Goal: Find specific page/section: Find specific page/section

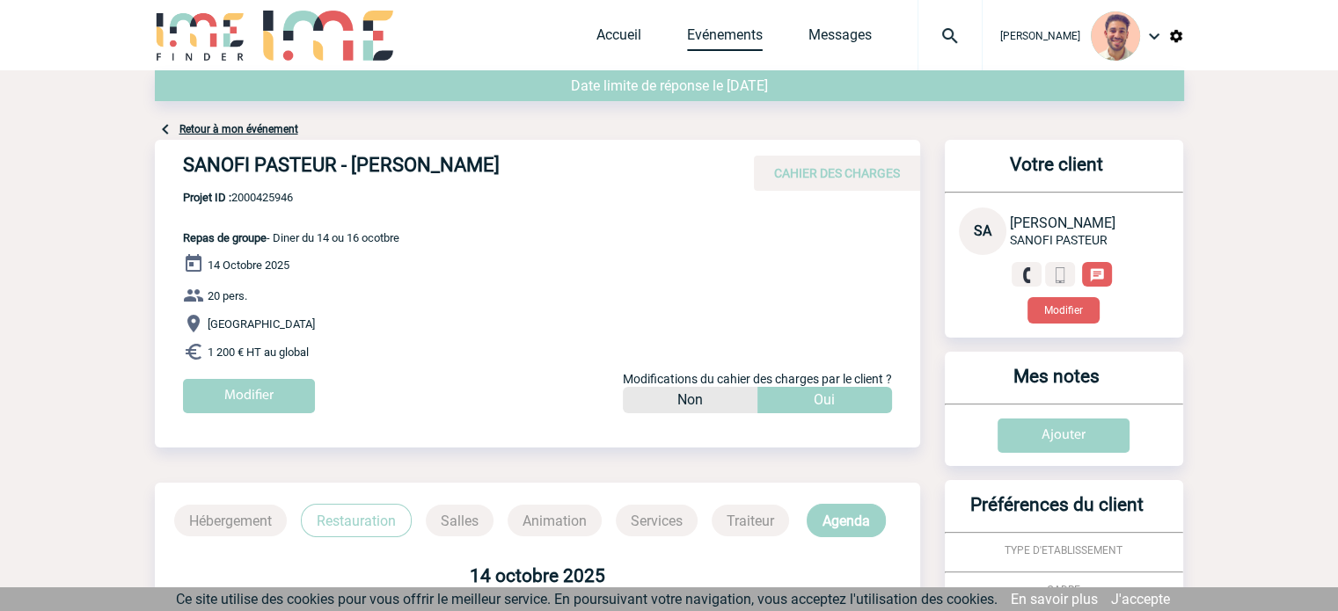
click at [713, 29] on link "Evénements" at bounding box center [725, 38] width 76 height 25
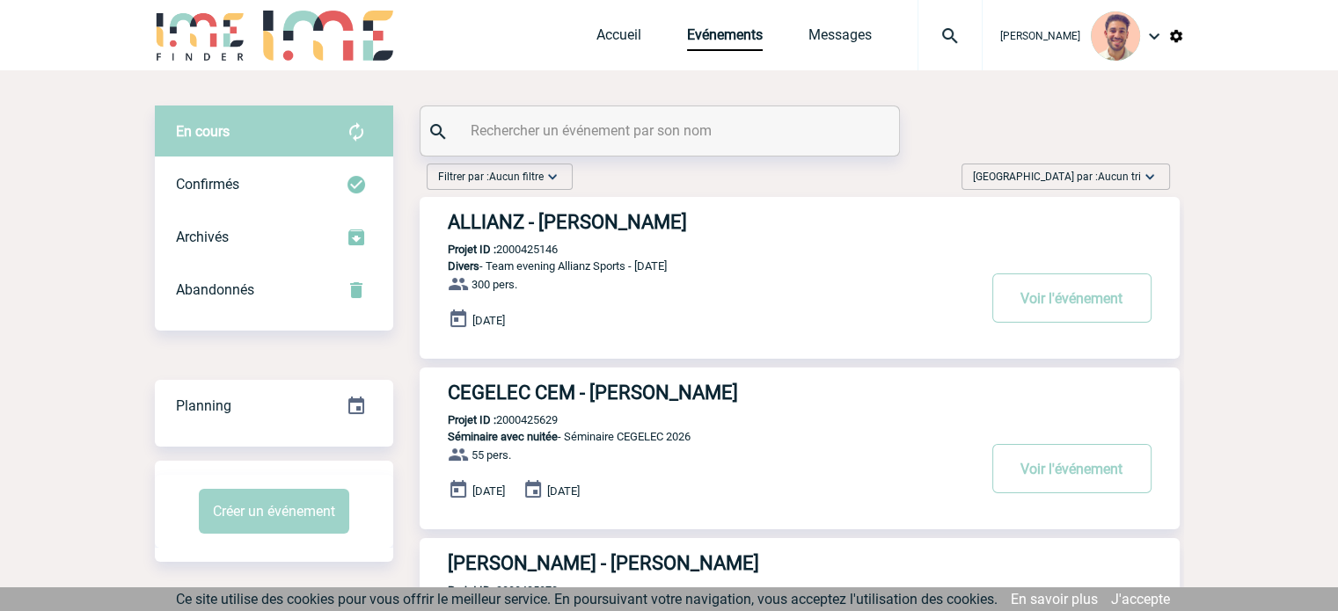
click at [571, 126] on input "text" at bounding box center [662, 131] width 392 height 26
paste input "2000425913"
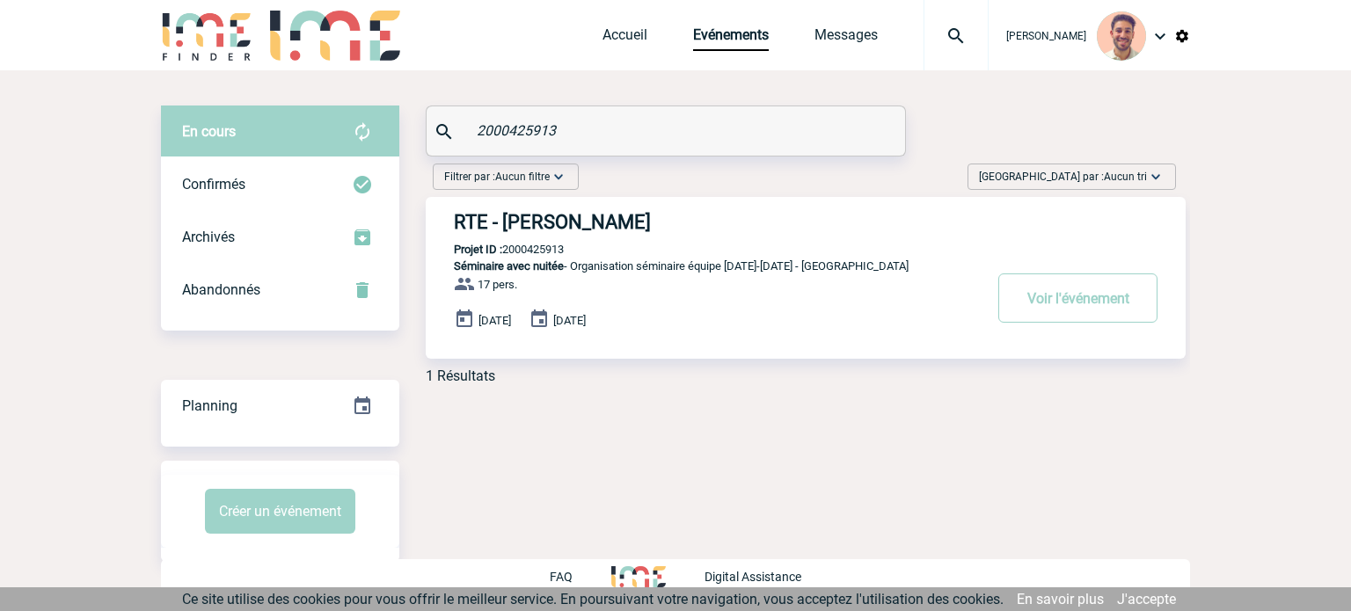
type input "2000425913"
click at [560, 230] on h3 "RTE - Lauren LALLY" at bounding box center [718, 222] width 528 height 22
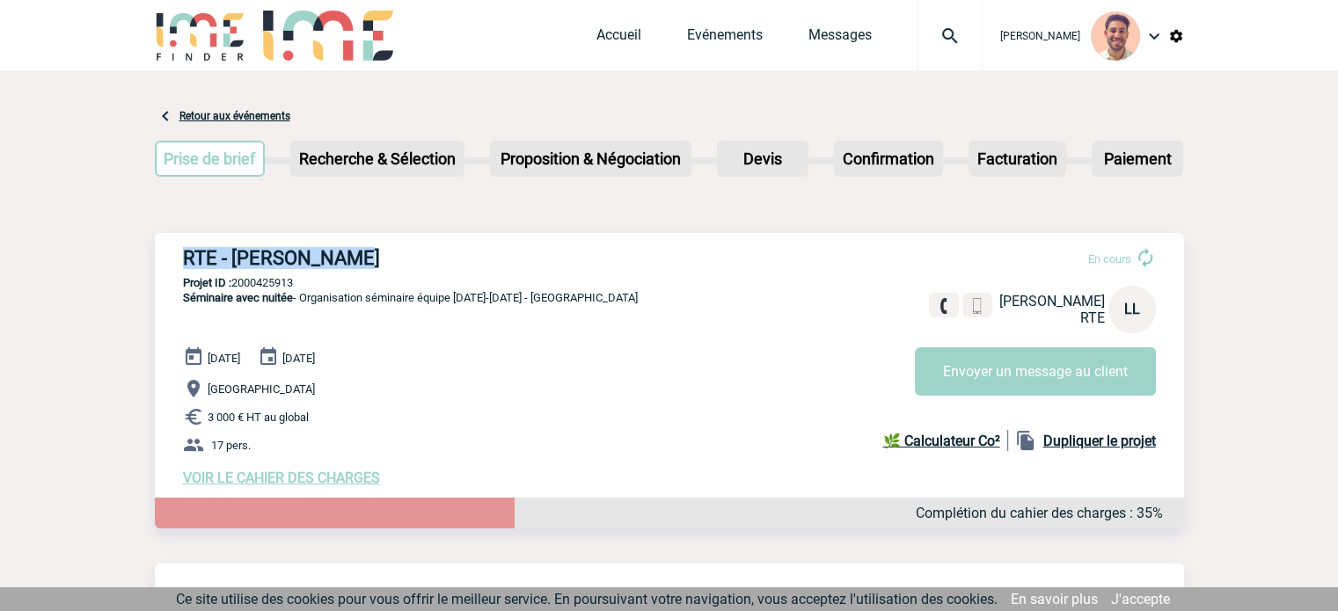
drag, startPoint x: 344, startPoint y: 256, endPoint x: 183, endPoint y: 260, distance: 161.0
click at [183, 260] on h3 "RTE - [PERSON_NAME]" at bounding box center [447, 258] width 528 height 22
copy h3 "RTE - Lauren LALLY"
drag, startPoint x: 307, startPoint y: 277, endPoint x: 237, endPoint y: 275, distance: 70.4
click at [236, 277] on p "Projet ID : 2000425913" at bounding box center [669, 282] width 1029 height 13
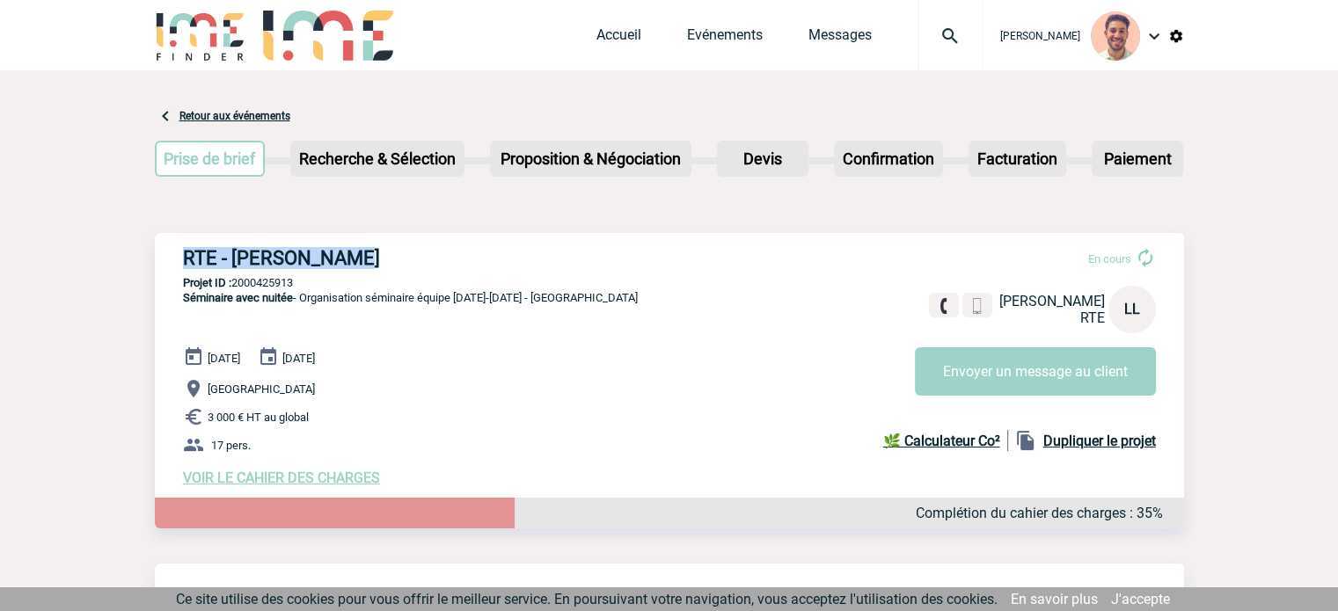
copy p "2000425913"
click at [699, 39] on link "Evénements" at bounding box center [725, 38] width 76 height 25
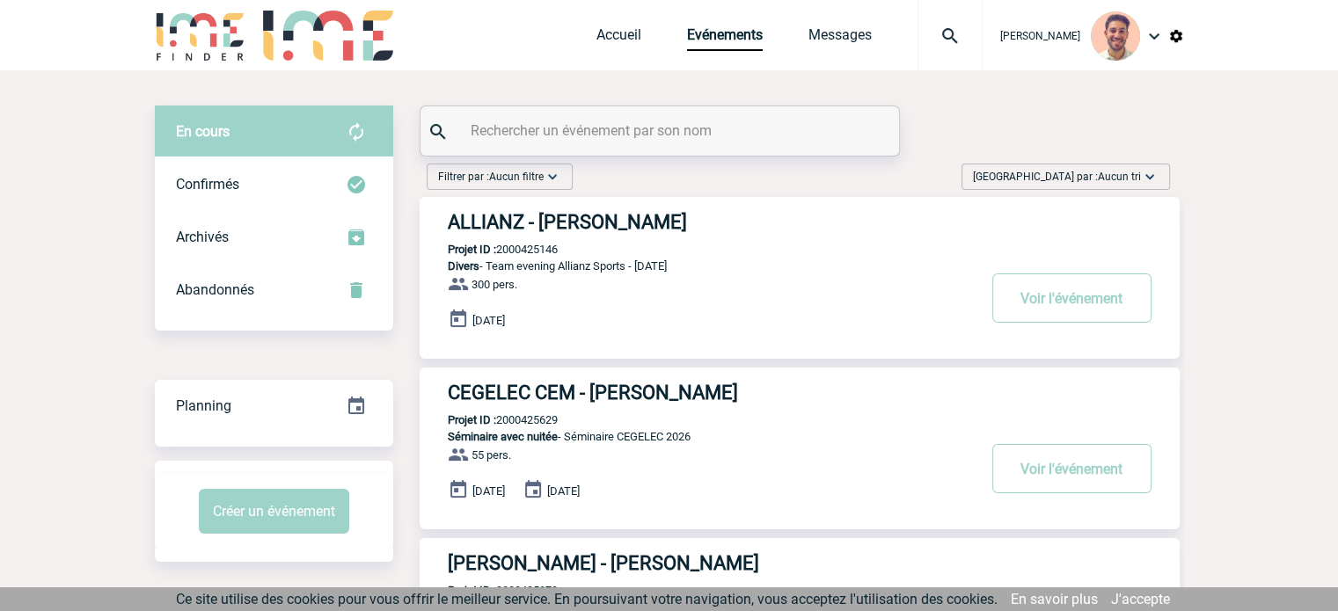
click at [642, 138] on input "text" at bounding box center [662, 131] width 392 height 26
click at [640, 127] on input "text" at bounding box center [662, 131] width 392 height 26
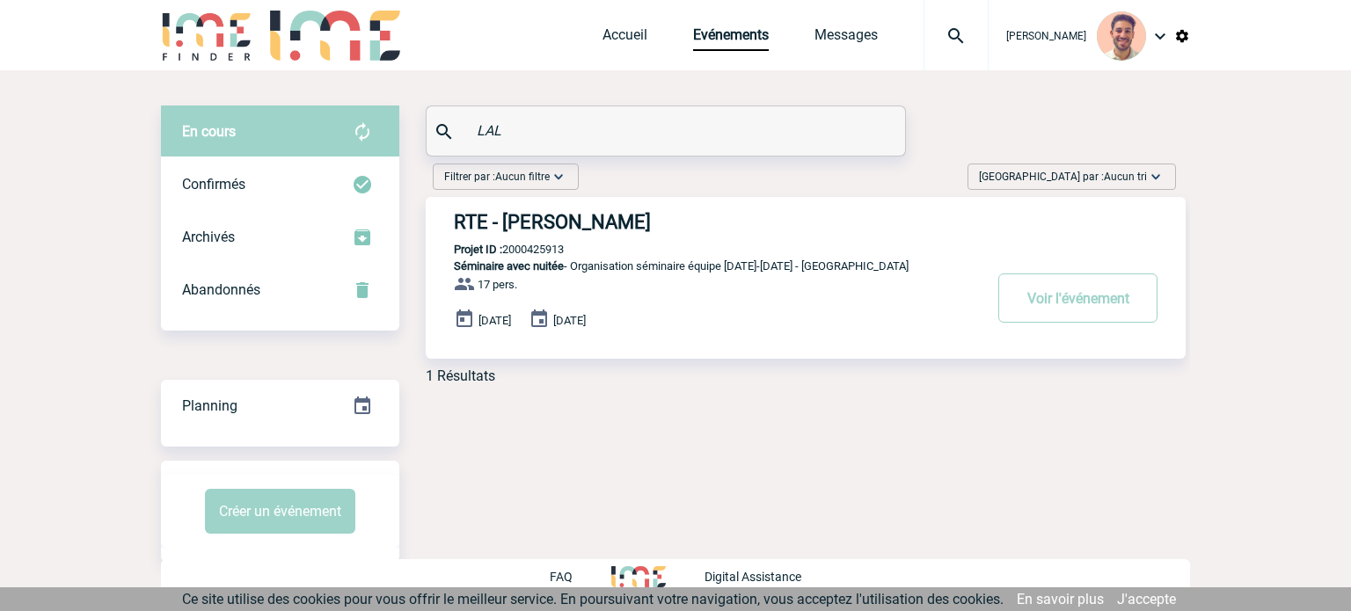
type input "LAL"
click at [584, 246] on div "RTE - Lauren LALLY Projet ID : 2000425913 Séminaire avec nuitée - Organisation …" at bounding box center [806, 278] width 760 height 162
click at [557, 247] on p "Projet ID : 2000425913" at bounding box center [495, 249] width 138 height 13
click at [569, 221] on h3 "RTE - Lauren LALLY" at bounding box center [718, 222] width 528 height 22
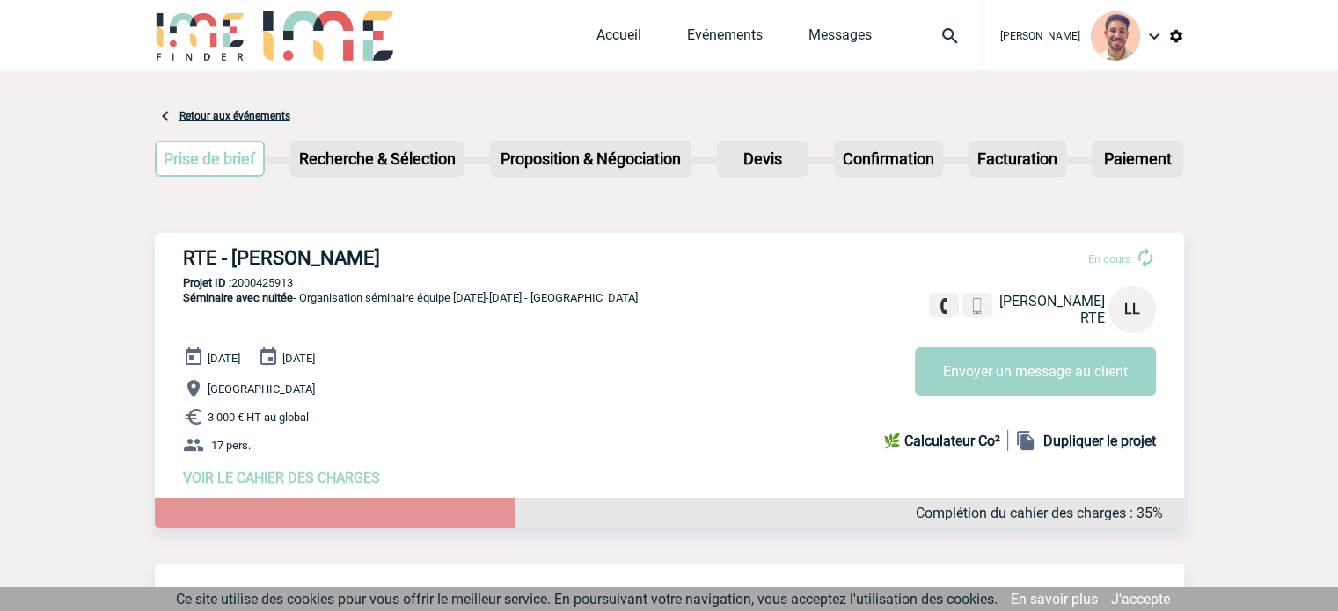
drag, startPoint x: 296, startPoint y: 291, endPoint x: 236, endPoint y: 284, distance: 60.2
click at [236, 284] on div "RTE - Lauren LALLY En cours Lauren LALLY RTE LL Envoyer un message au client RT…" at bounding box center [669, 366] width 1029 height 267
copy p "2000425913"
click at [726, 41] on link "Evénements" at bounding box center [725, 38] width 76 height 25
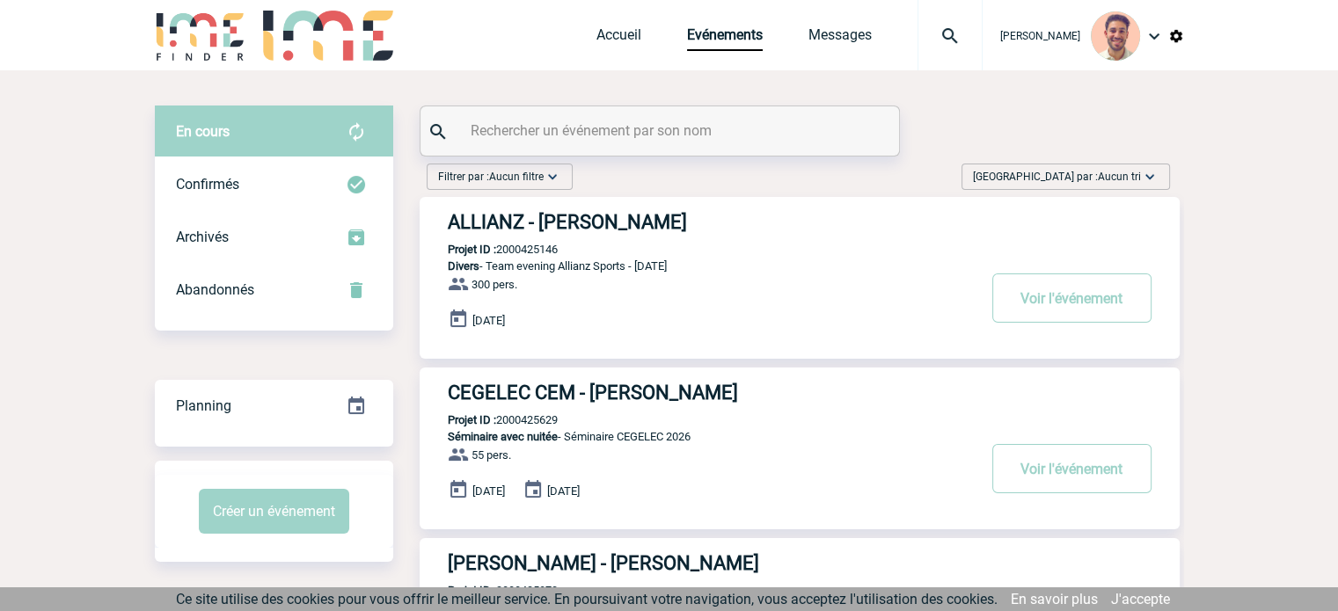
click at [683, 130] on input "text" at bounding box center [662, 131] width 392 height 26
paste input "2000425946"
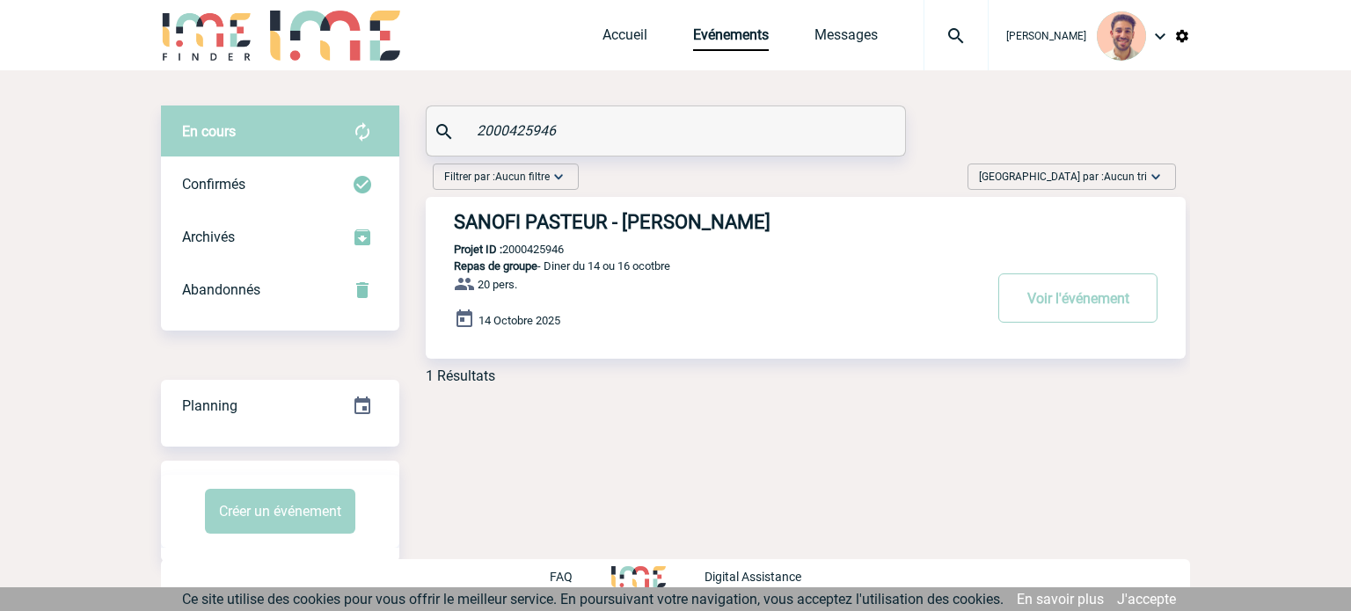
type input "2000425946"
click at [733, 217] on h3 "SANOFI PASTEUR - Sandrine ARLABOSSE" at bounding box center [718, 222] width 528 height 22
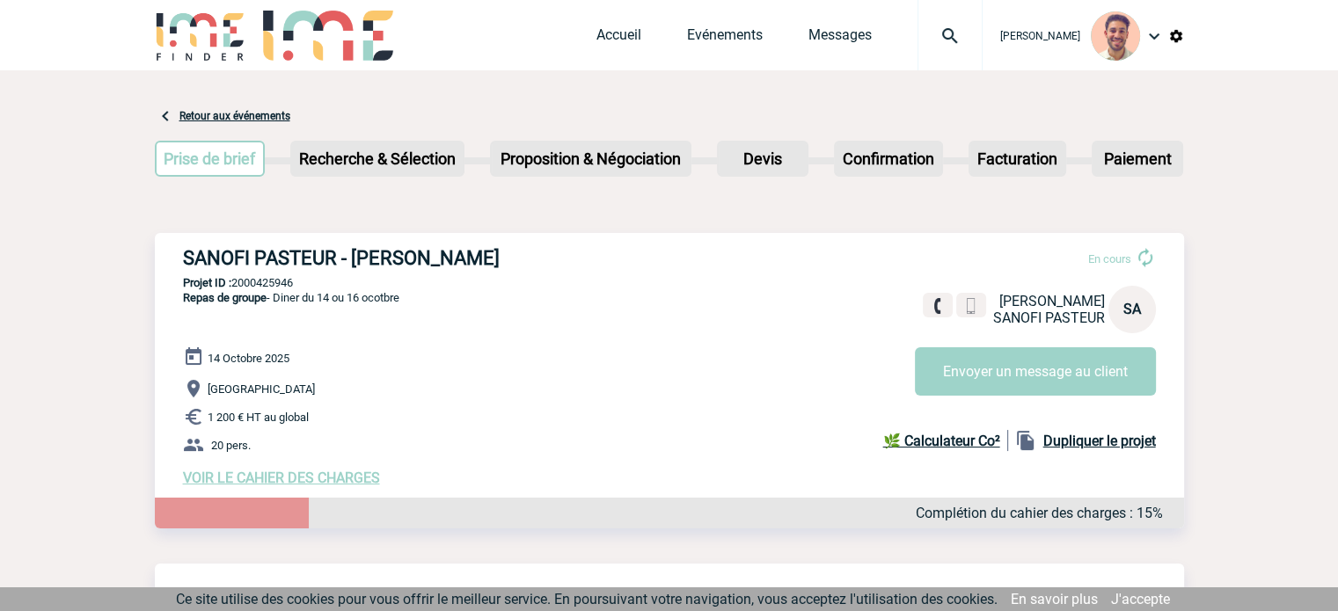
drag, startPoint x: 577, startPoint y: 253, endPoint x: 172, endPoint y: 264, distance: 405.8
click at [172, 264] on div "SANOFI PASTEUR - [PERSON_NAME] En cours [PERSON_NAME] SANOFI PASTEUR SA Envoyer…" at bounding box center [669, 366] width 1029 height 267
copy h3 "SANOFI PASTEUR - [PERSON_NAME]"
drag, startPoint x: 302, startPoint y: 282, endPoint x: 235, endPoint y: 286, distance: 67.0
click at [235, 286] on p "Projet ID : 2000425946" at bounding box center [669, 282] width 1029 height 13
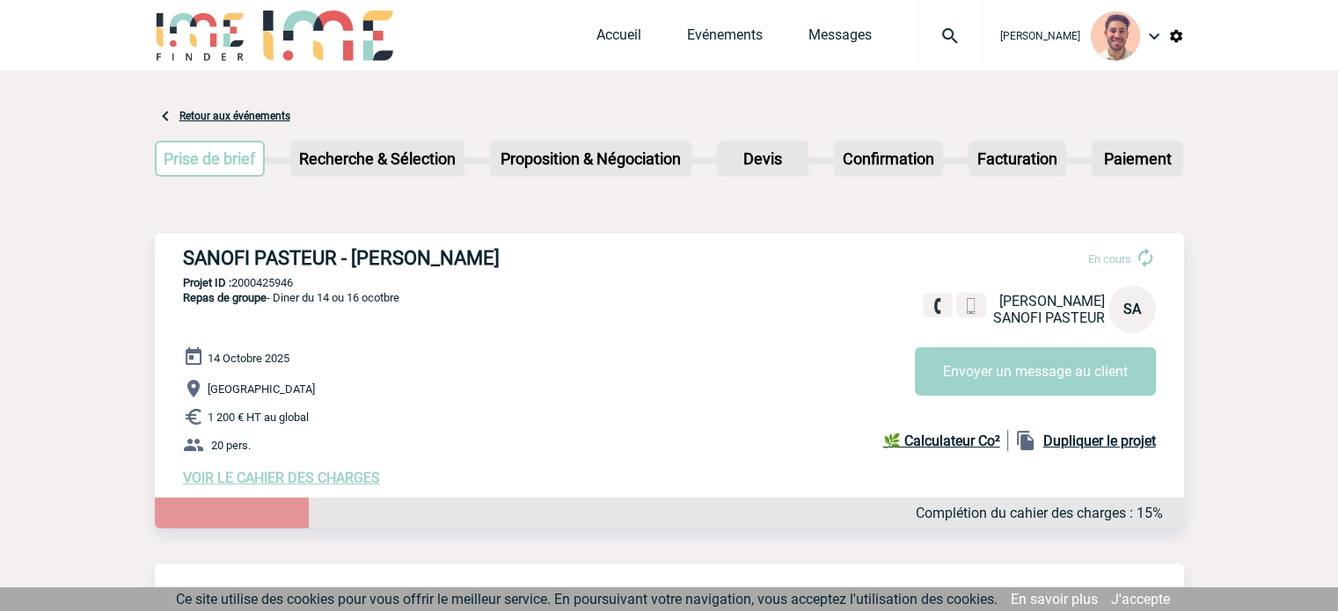
copy p "2000425946"
drag, startPoint x: 538, startPoint y: 257, endPoint x: 355, endPoint y: 250, distance: 182.3
click at [355, 250] on h3 "SANOFI PASTEUR - [PERSON_NAME]" at bounding box center [447, 258] width 528 height 22
copy h3 "[PERSON_NAME]"
